Goal: Information Seeking & Learning: Learn about a topic

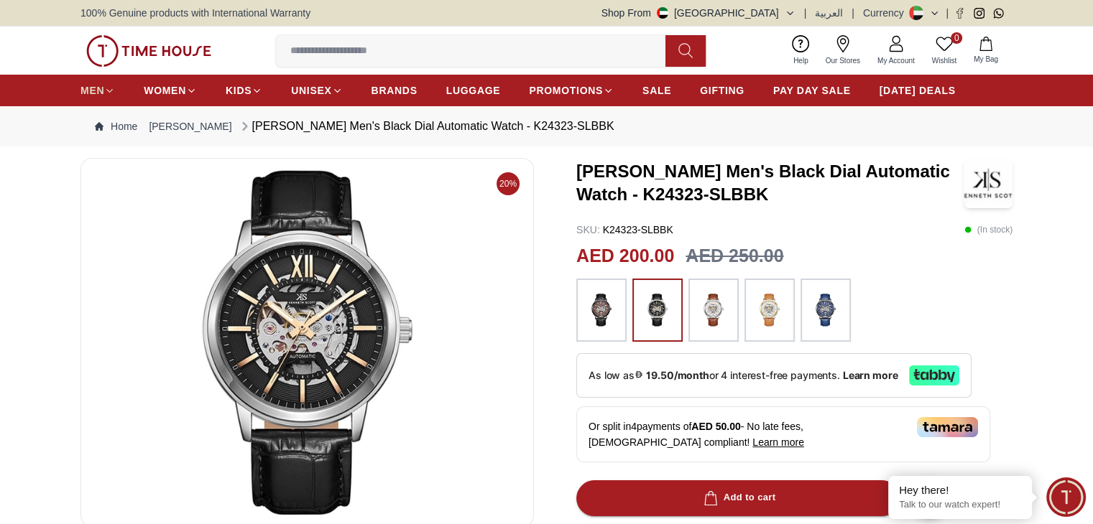
click at [114, 98] on link "MEN" at bounding box center [97, 91] width 34 height 26
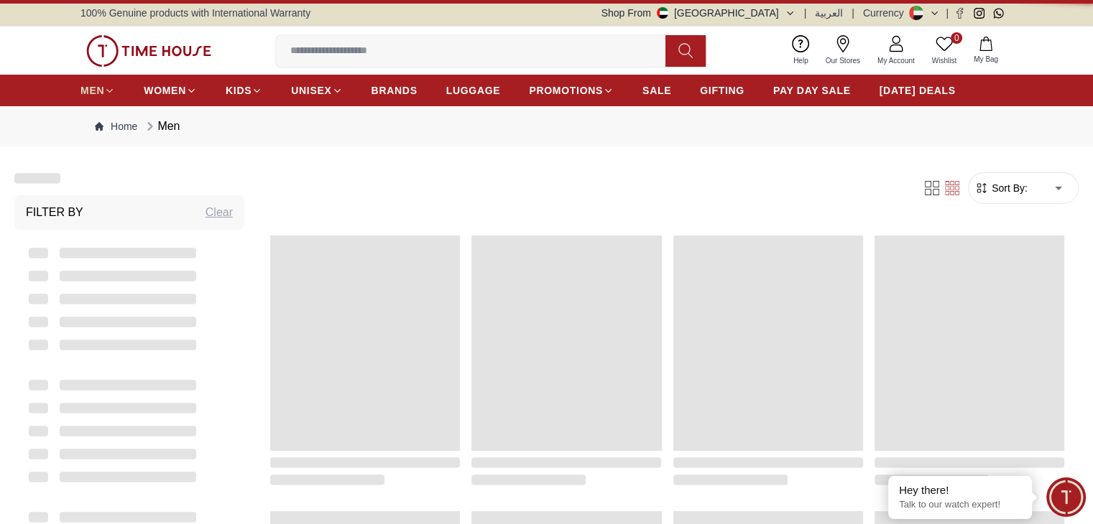
click at [101, 97] on span "MEN" at bounding box center [92, 90] width 24 height 14
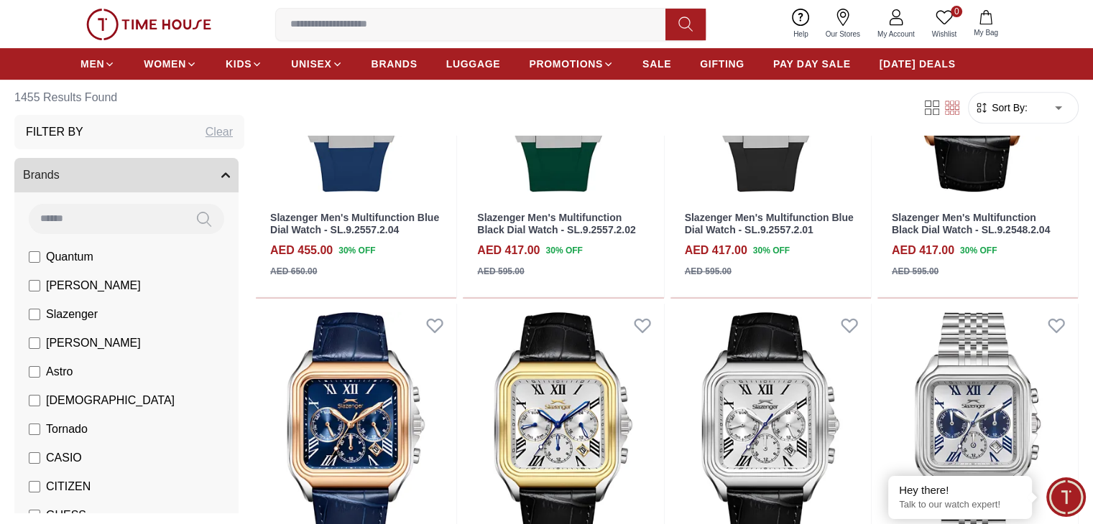
scroll to position [647, 0]
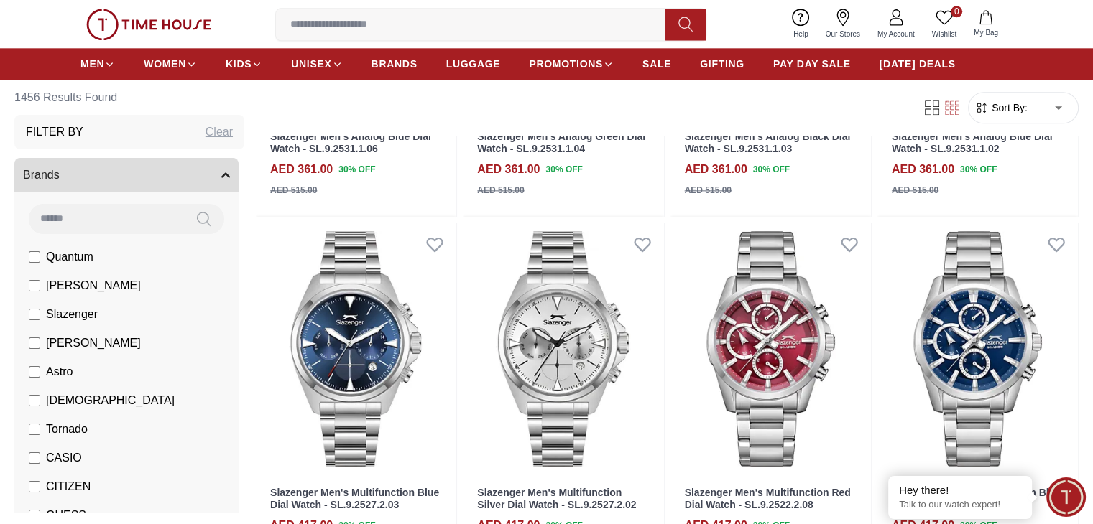
scroll to position [1796, 0]
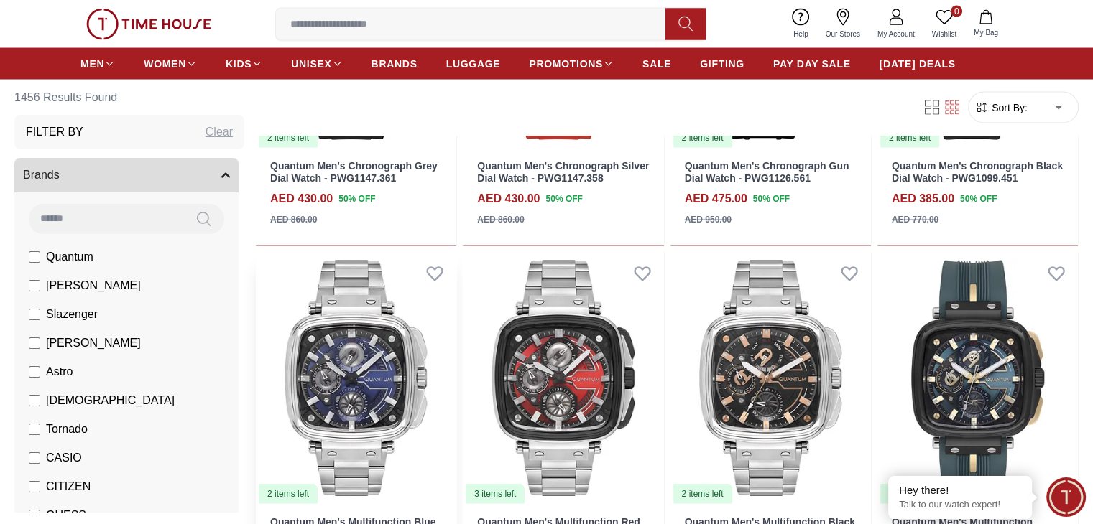
scroll to position [2946, 0]
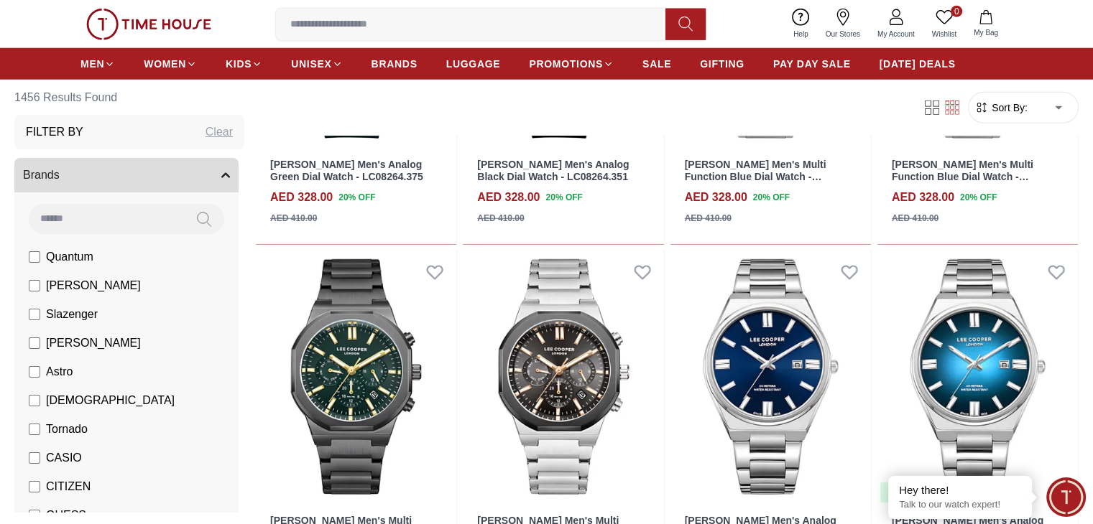
scroll to position [4023, 0]
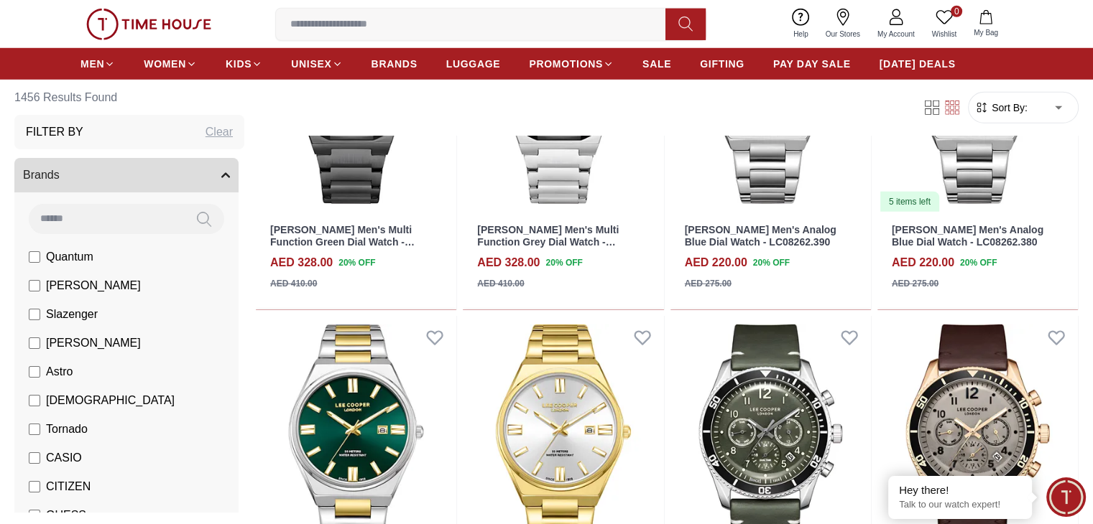
scroll to position [4454, 0]
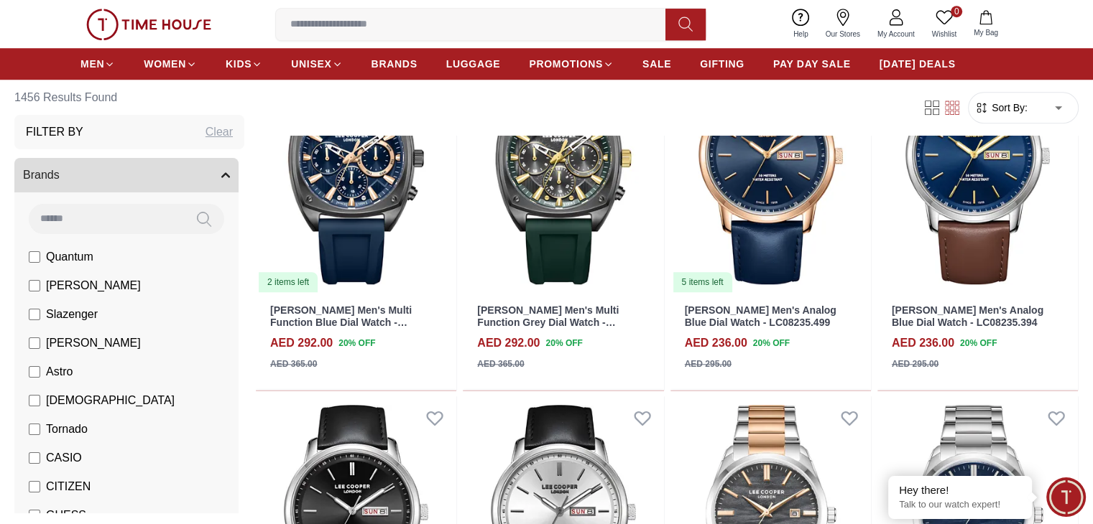
scroll to position [6627, 0]
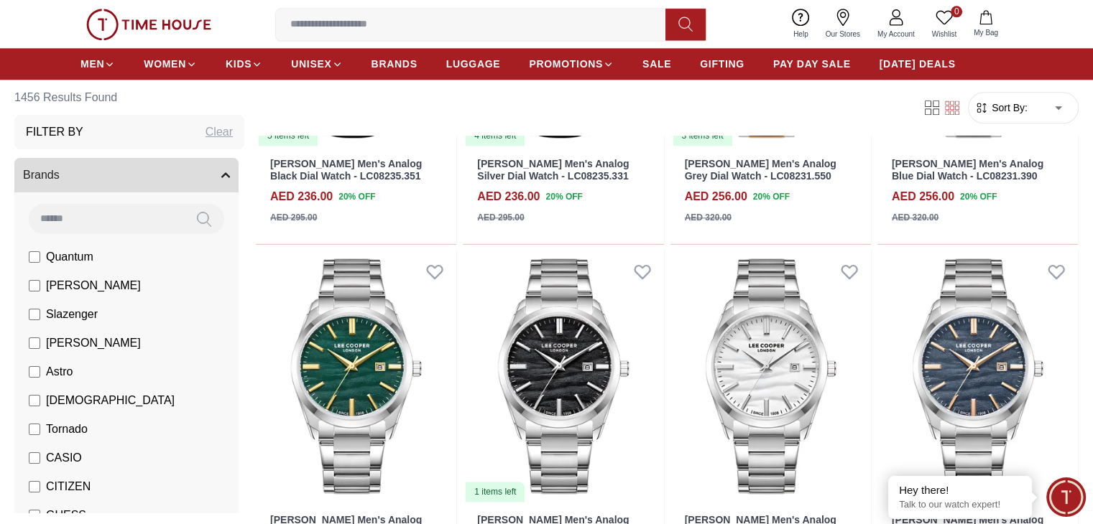
scroll to position [7543, 0]
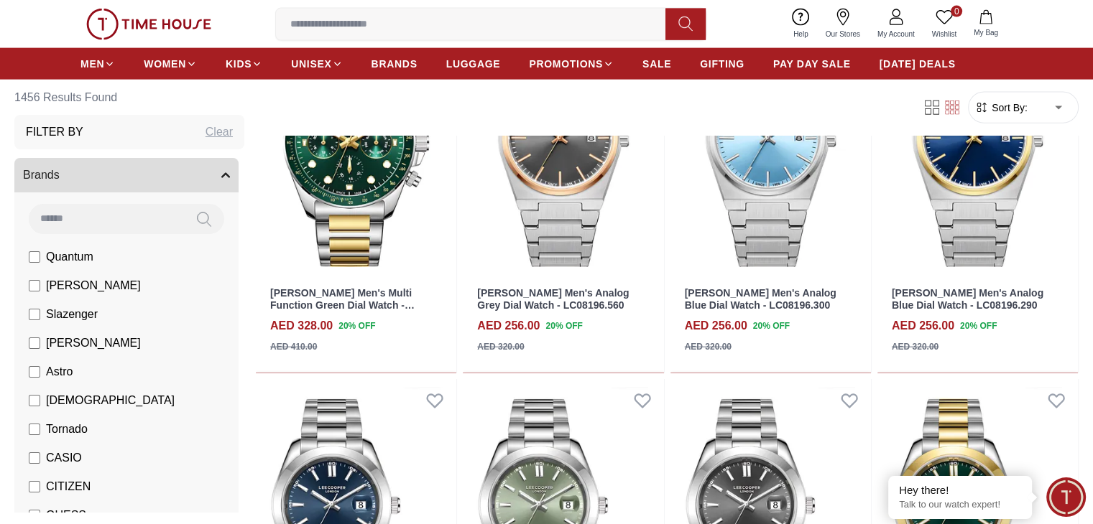
scroll to position [9061, 0]
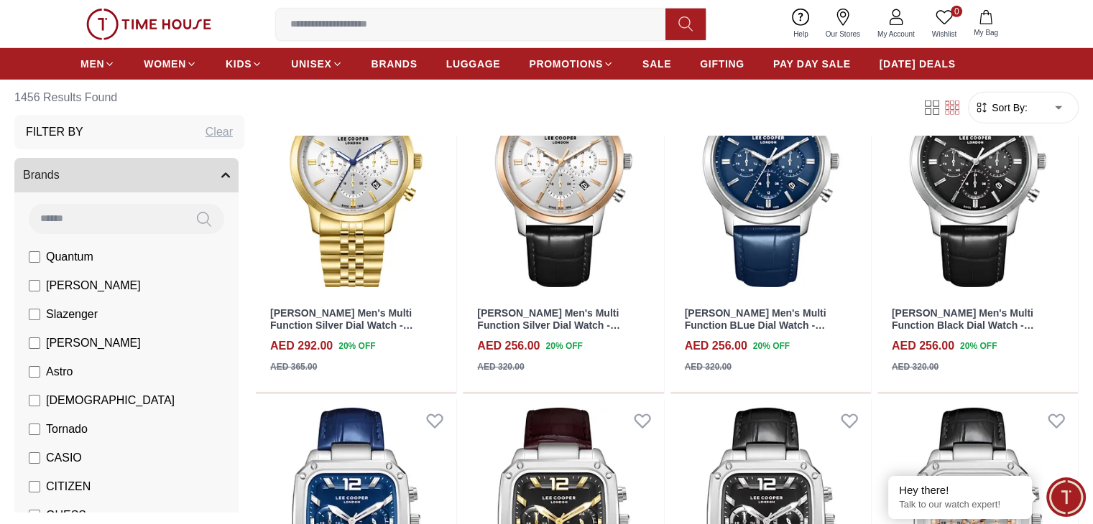
scroll to position [9914, 0]
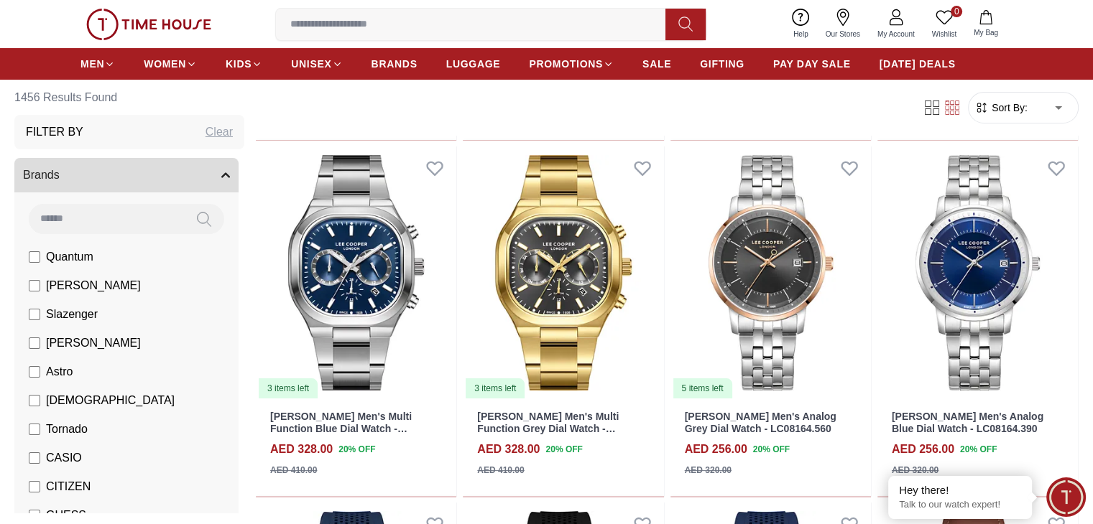
scroll to position [11207, 0]
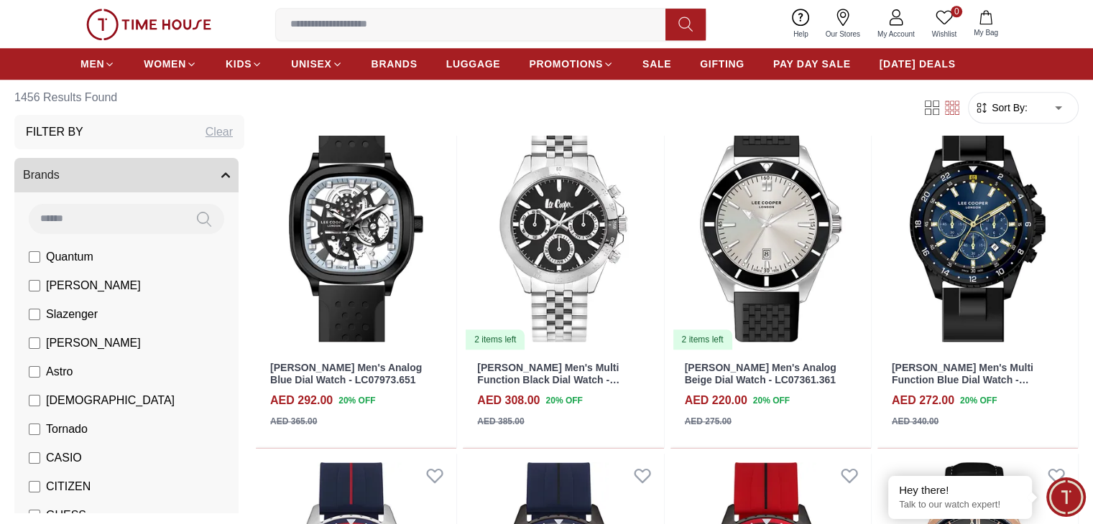
scroll to position [12357, 0]
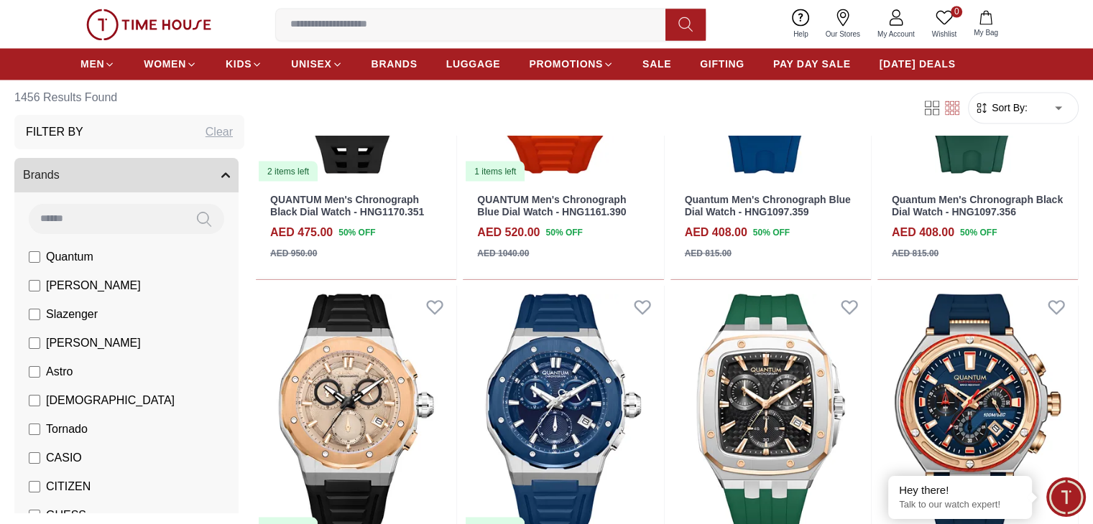
scroll to position [13506, 0]
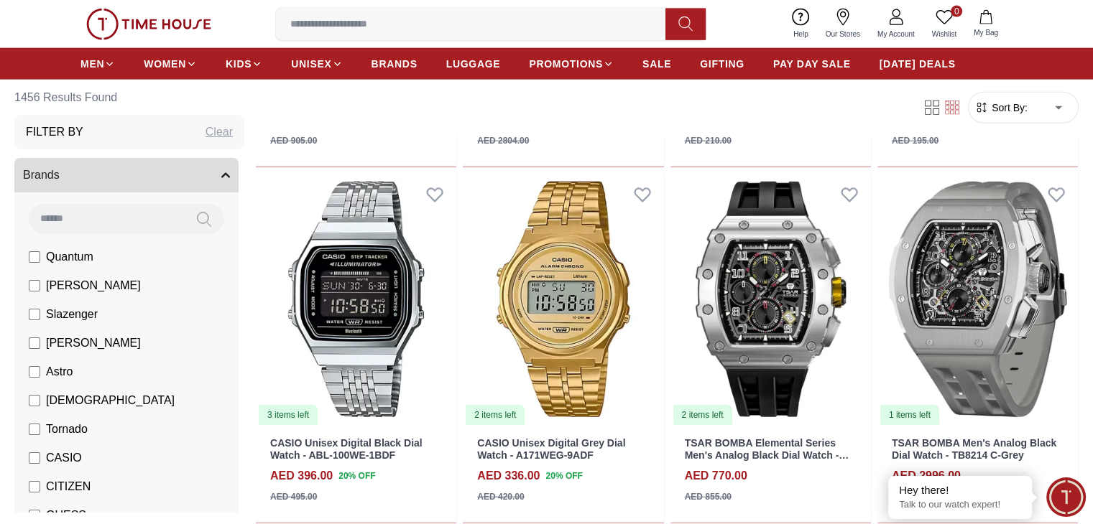
scroll to position [14368, 0]
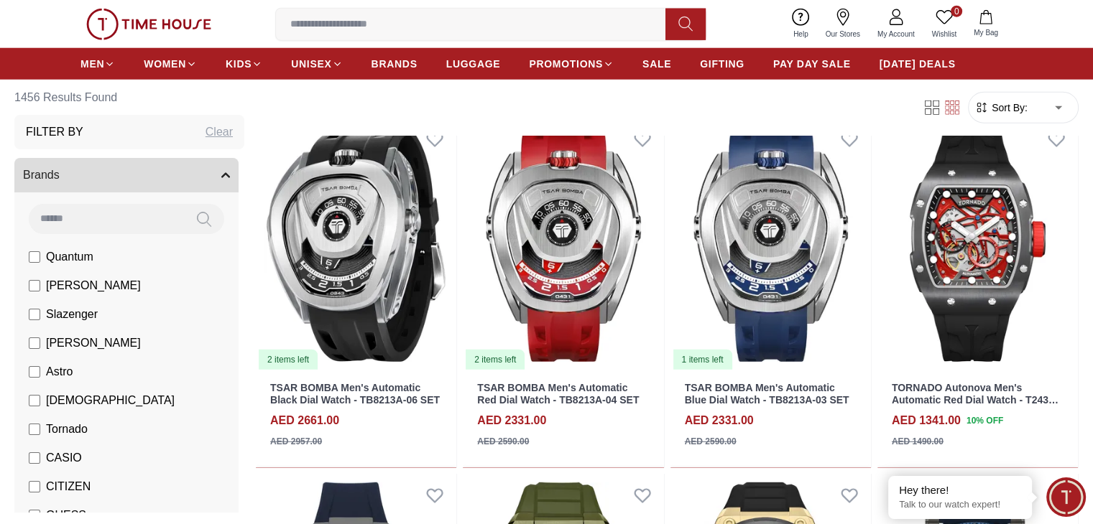
scroll to position [16403, 0]
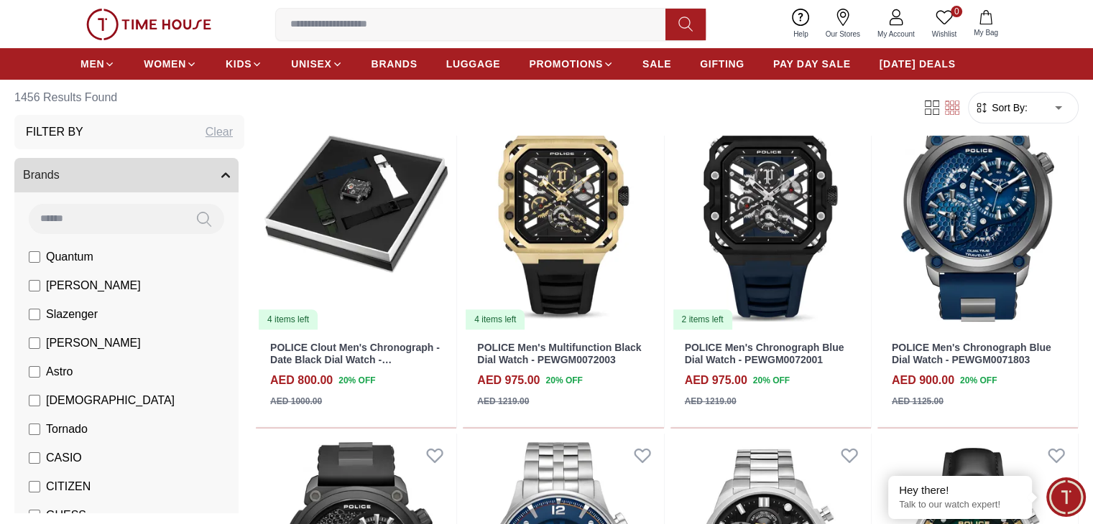
scroll to position [17032, 0]
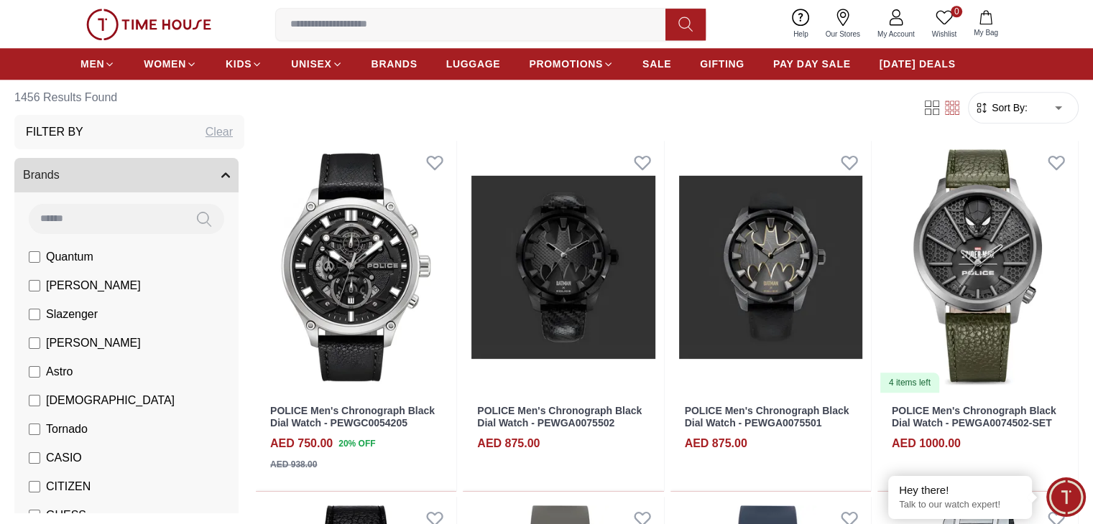
scroll to position [18004, 0]
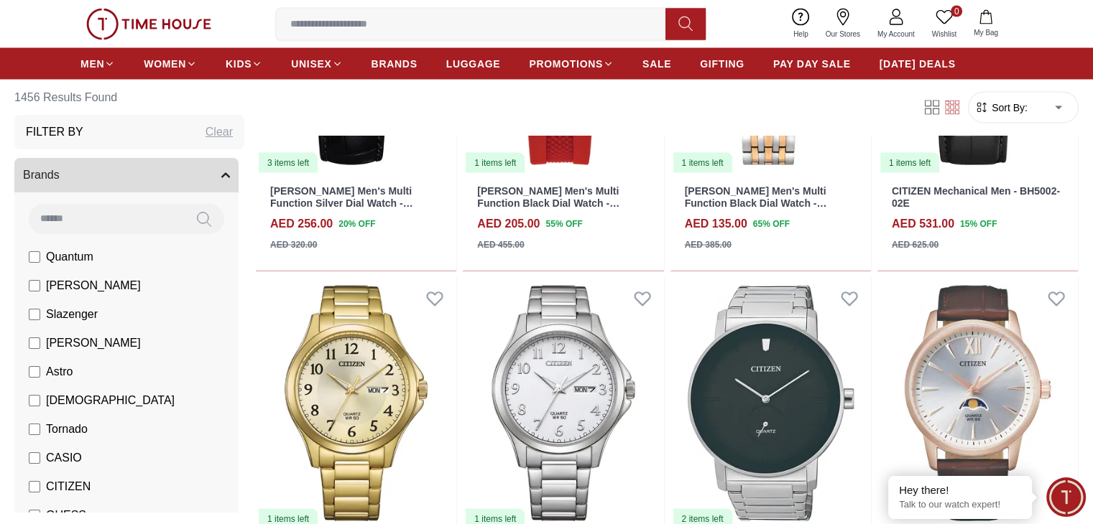
scroll to position [19205, 0]
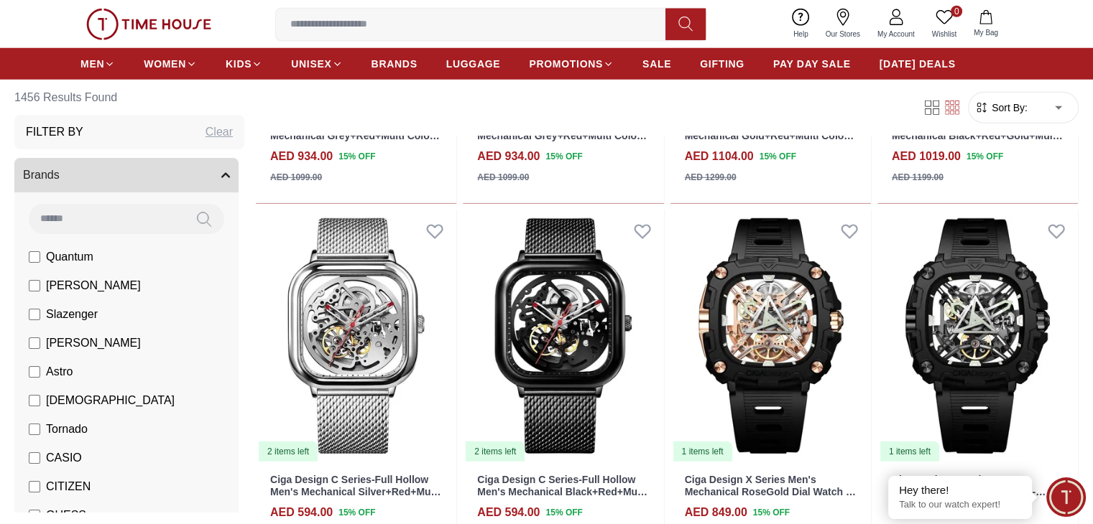
scroll to position [20426, 0]
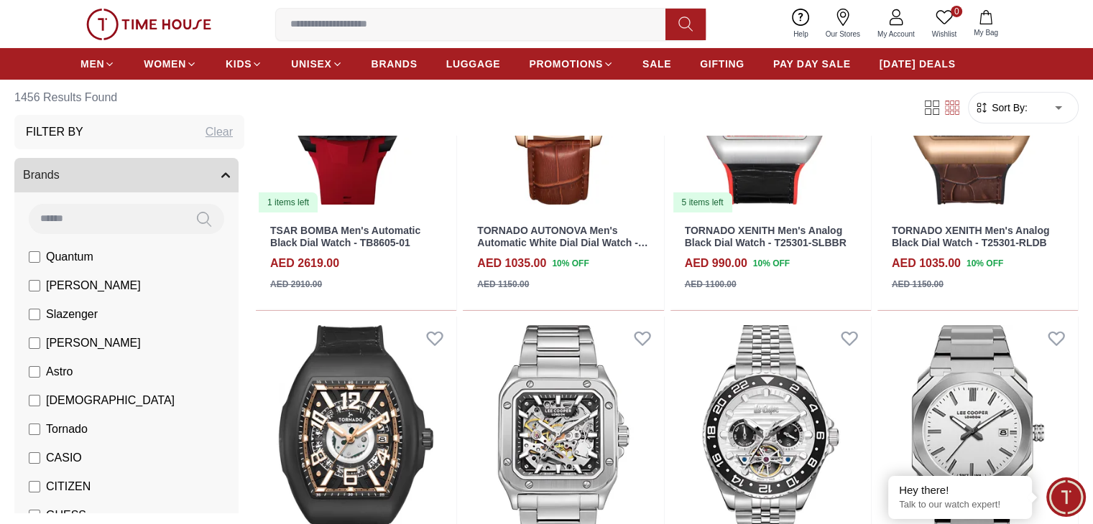
scroll to position [21504, 0]
